Goal: Navigation & Orientation: Find specific page/section

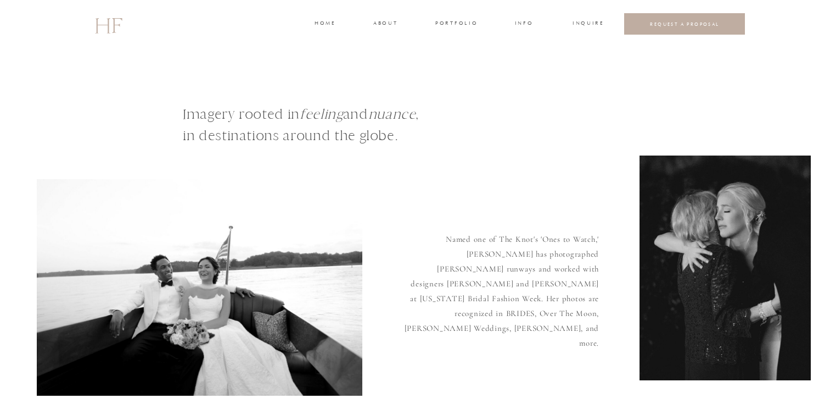
click at [455, 18] on div at bounding box center [415, 24] width 830 height 48
click at [455, 19] on div at bounding box center [415, 24] width 830 height 48
click at [455, 21] on h3 "portfolio" at bounding box center [456, 24] width 41 height 10
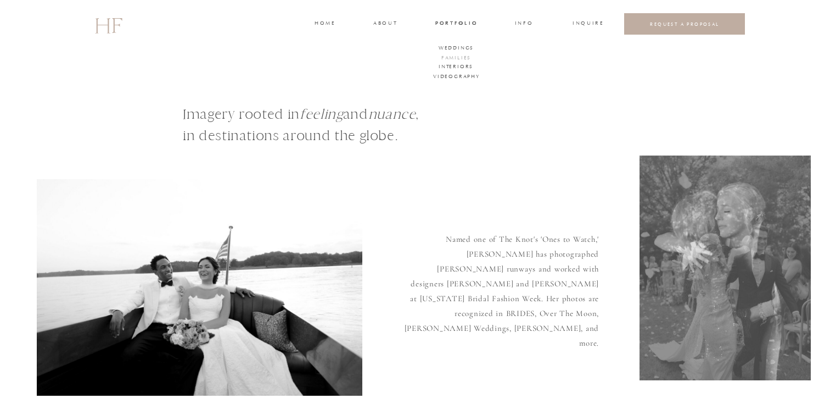
click at [457, 56] on h3 "FAMILIES" at bounding box center [456, 59] width 33 height 10
